Goal: Transaction & Acquisition: Purchase product/service

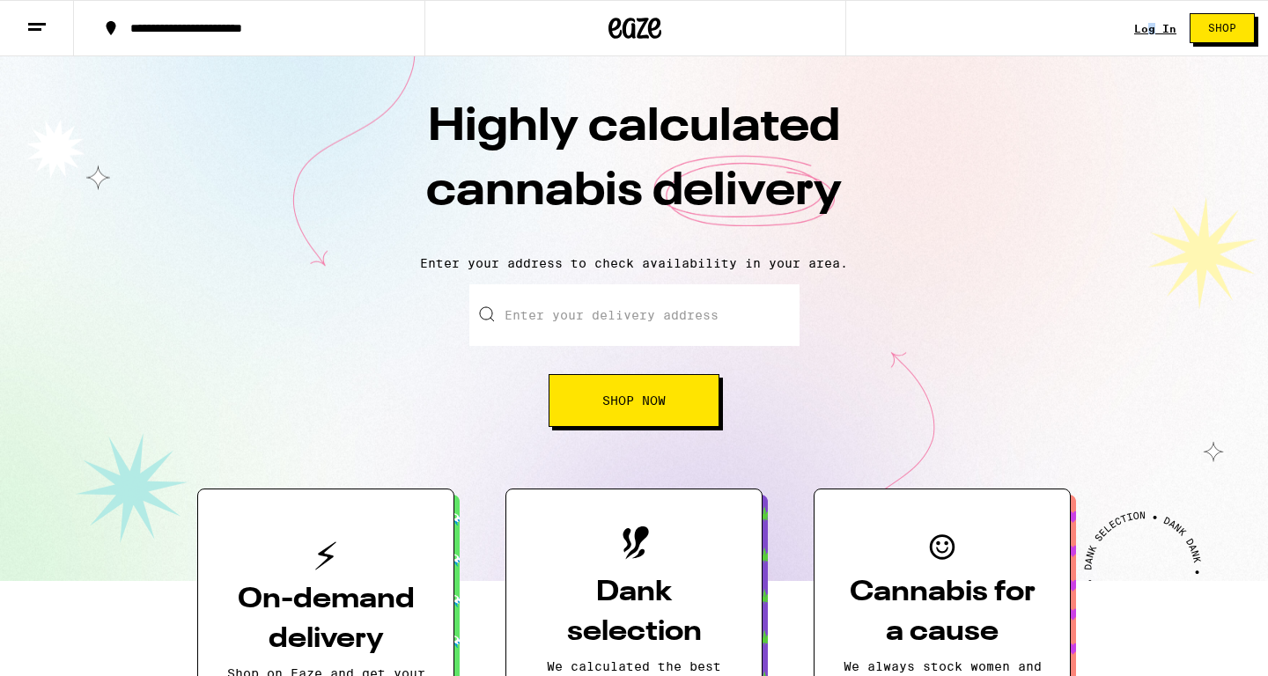
click at [1147, 33] on link "Log In" at bounding box center [1155, 28] width 42 height 11
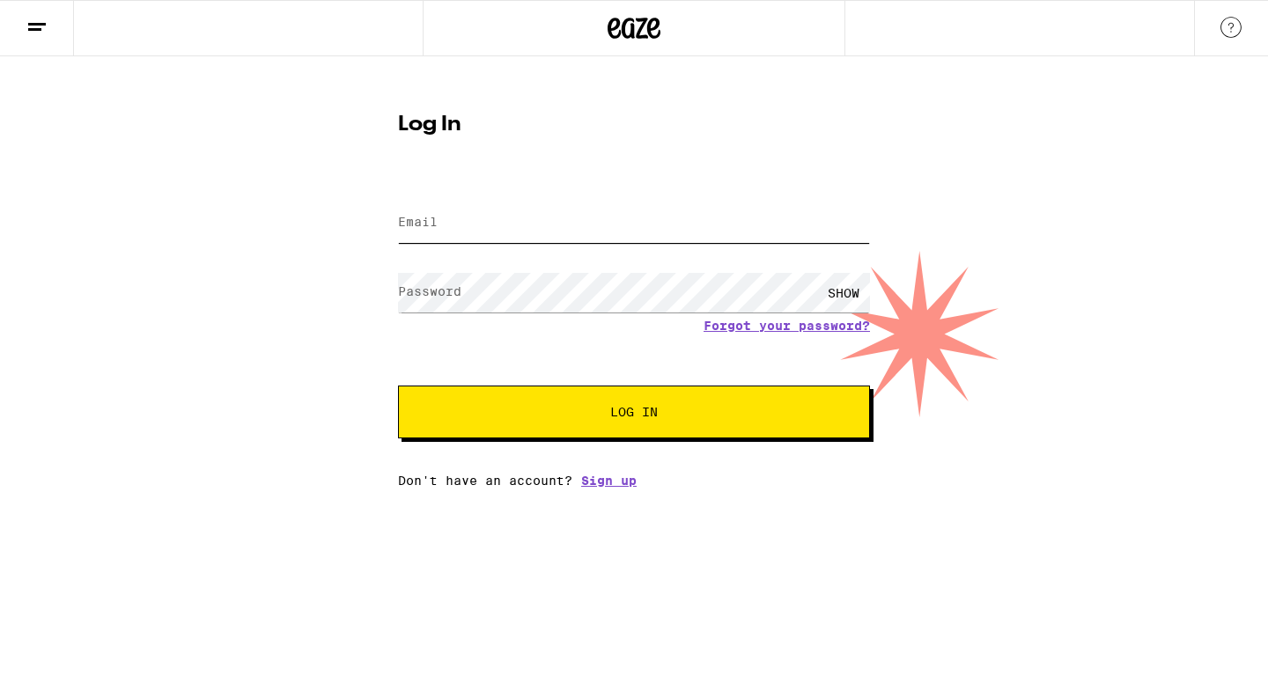
click at [550, 225] on input "Email" at bounding box center [634, 223] width 472 height 40
type input "[EMAIL_ADDRESS][DOMAIN_NAME]"
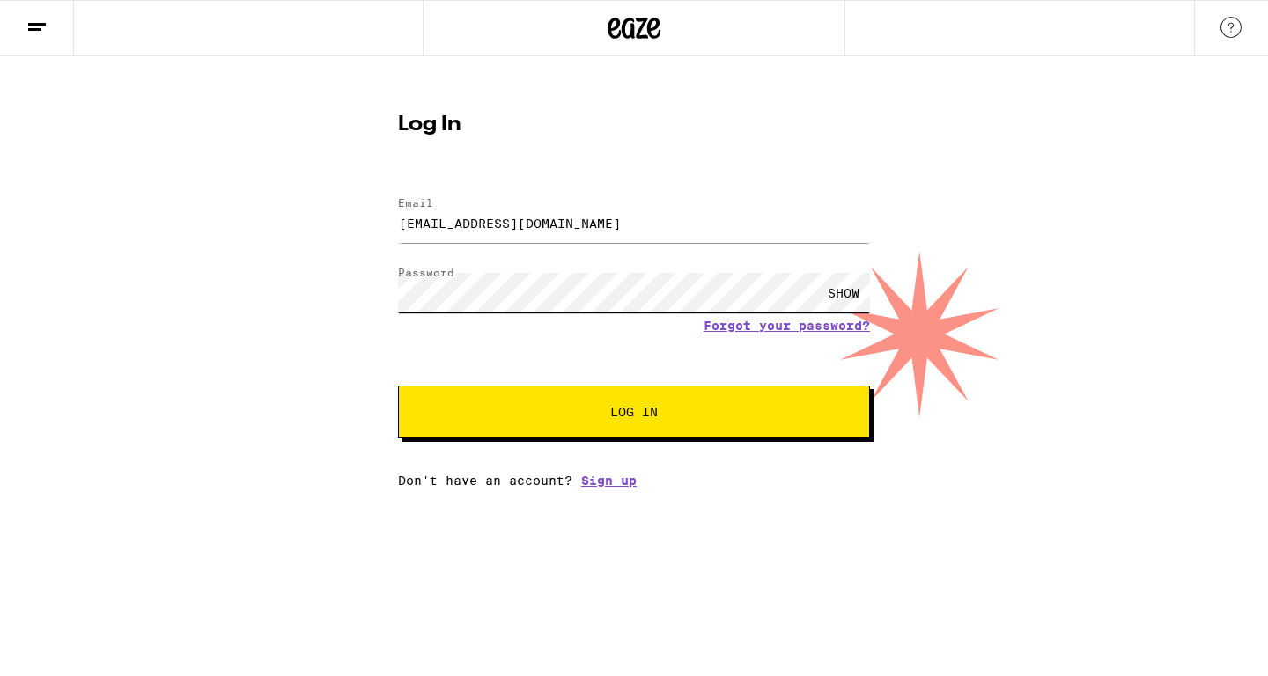
click at [398, 386] on button "Log In" at bounding box center [634, 412] width 472 height 53
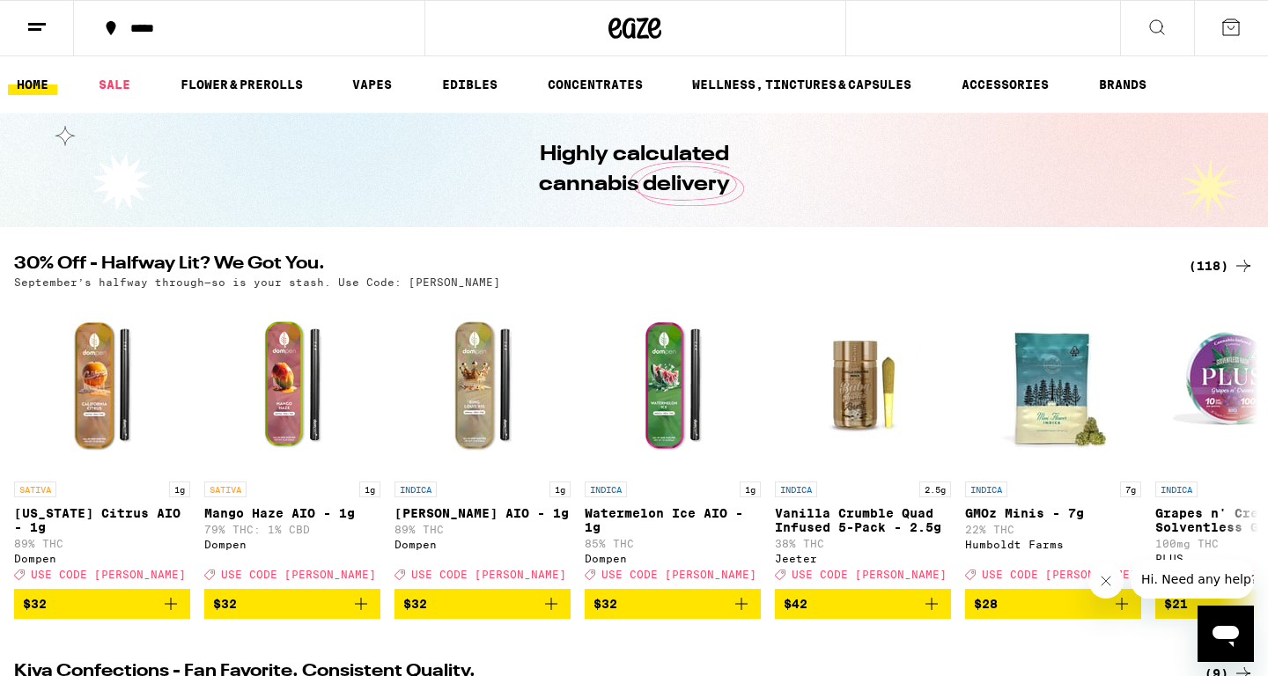
click at [1206, 262] on div "(118)" at bounding box center [1221, 265] width 65 height 21
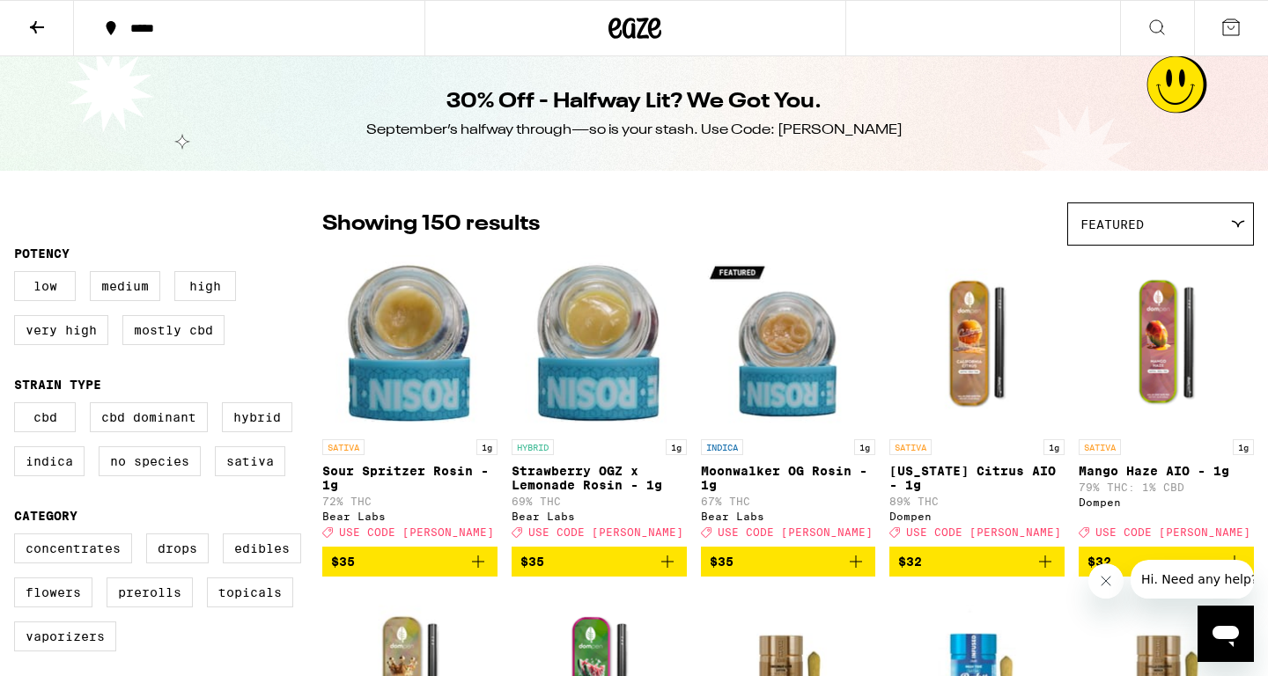
click at [775, 349] on img "Open page for Moonwalker OG Rosin - 1g from Bear Labs" at bounding box center [788, 342] width 175 height 176
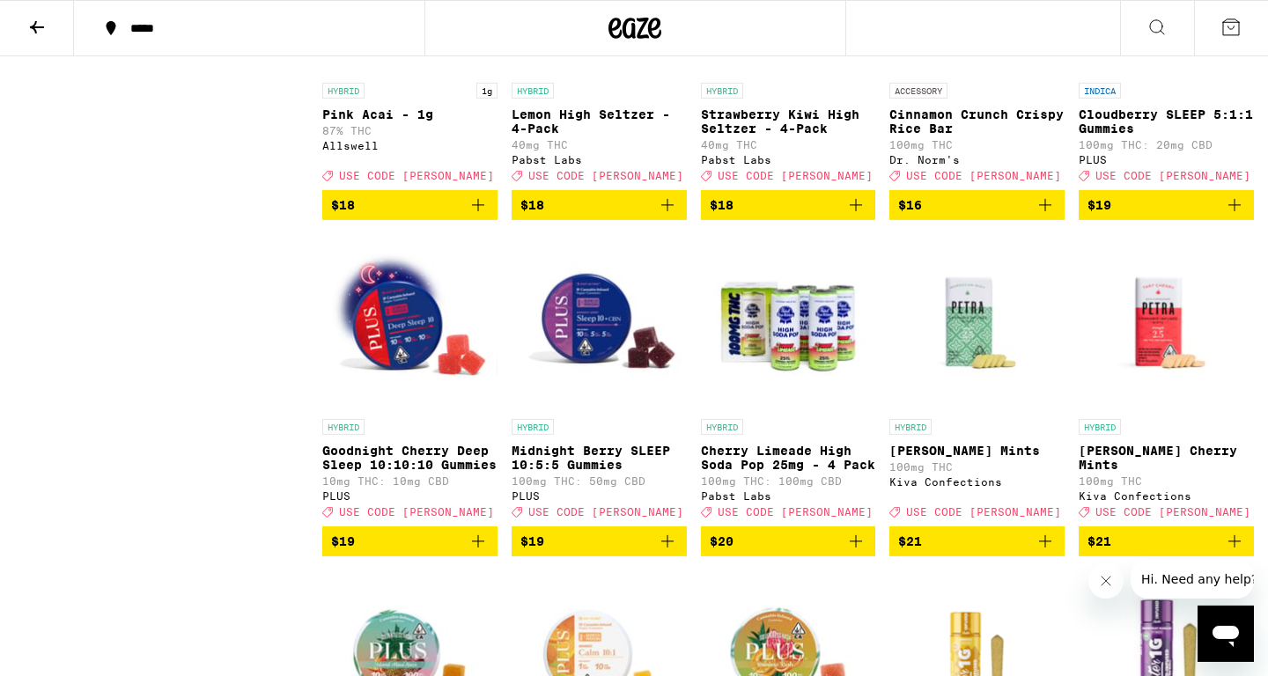
scroll to position [4090, 0]
